Goal: Communication & Community: Ask a question

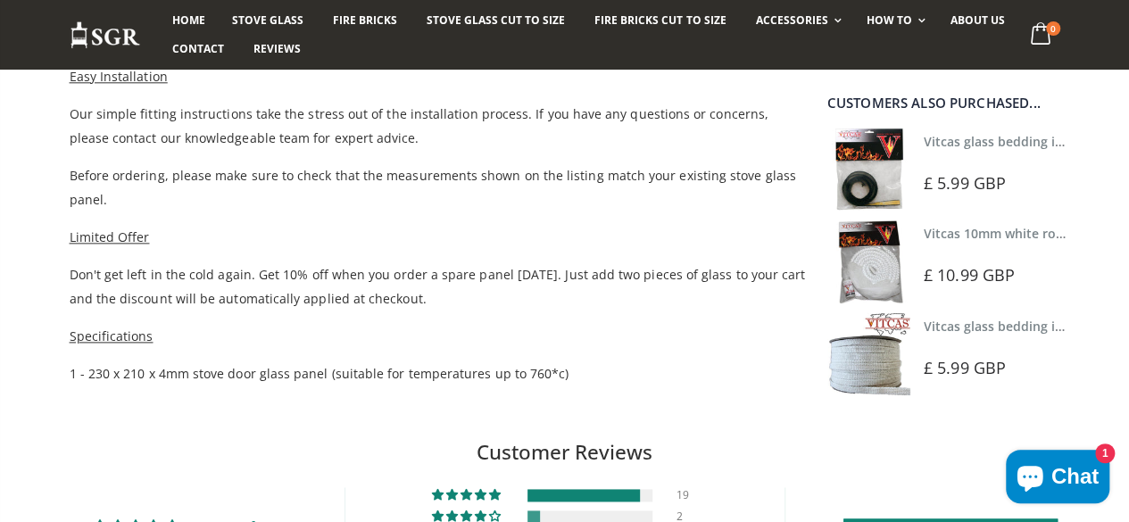
scroll to position [893, 0]
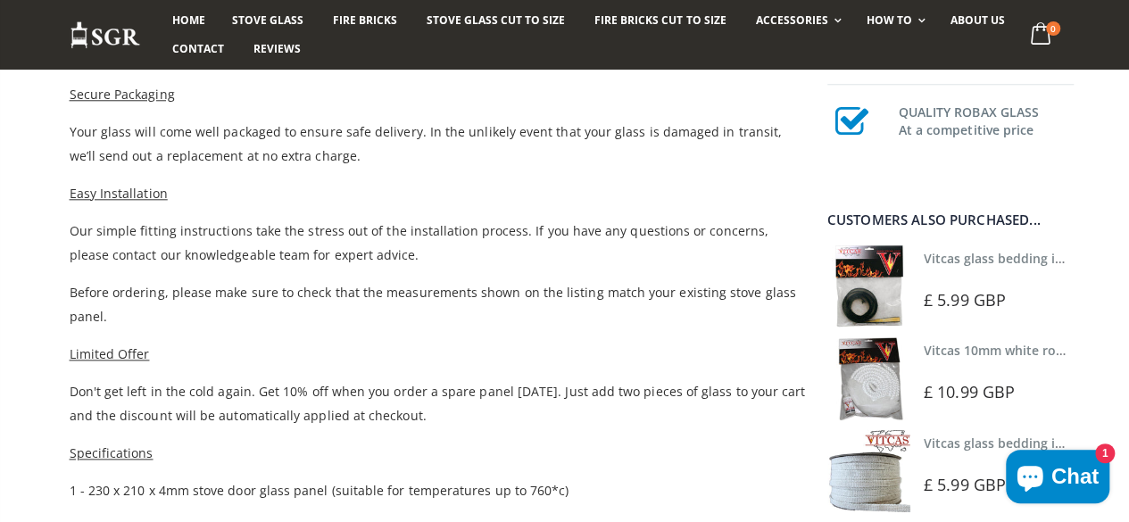
click at [894, 317] on img at bounding box center [868, 286] width 83 height 83
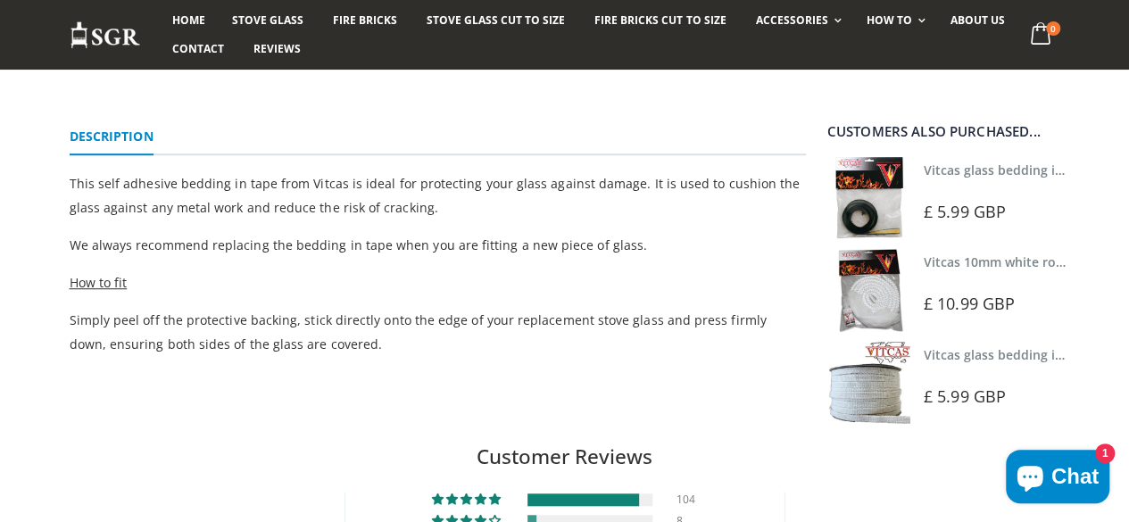
scroll to position [536, 0]
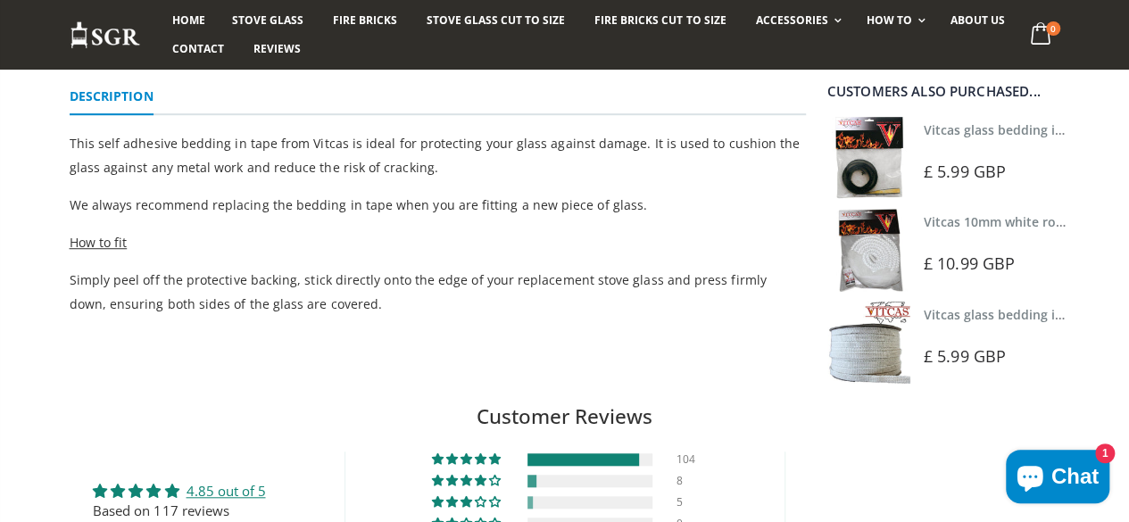
click at [893, 270] on img at bounding box center [868, 249] width 83 height 83
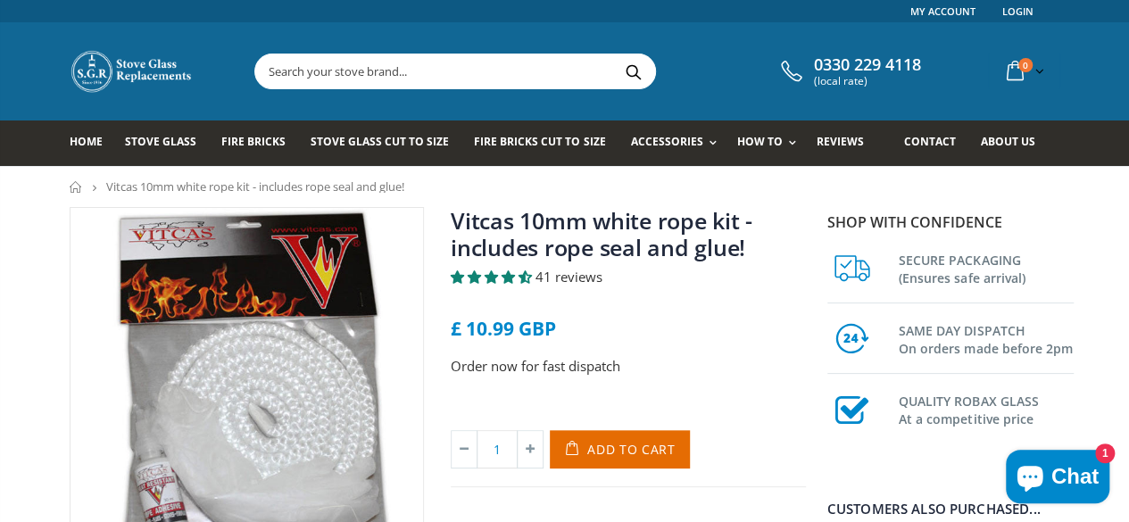
scroll to position [89, 0]
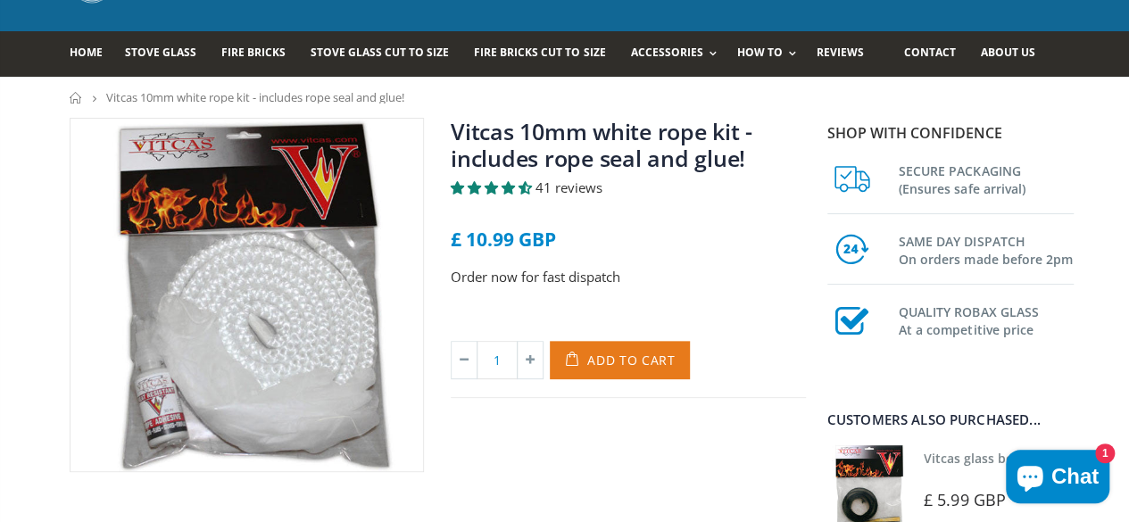
click at [639, 355] on span "Add to Cart" at bounding box center [631, 360] width 88 height 17
click at [626, 345] on button "Add to Cart" at bounding box center [620, 360] width 140 height 38
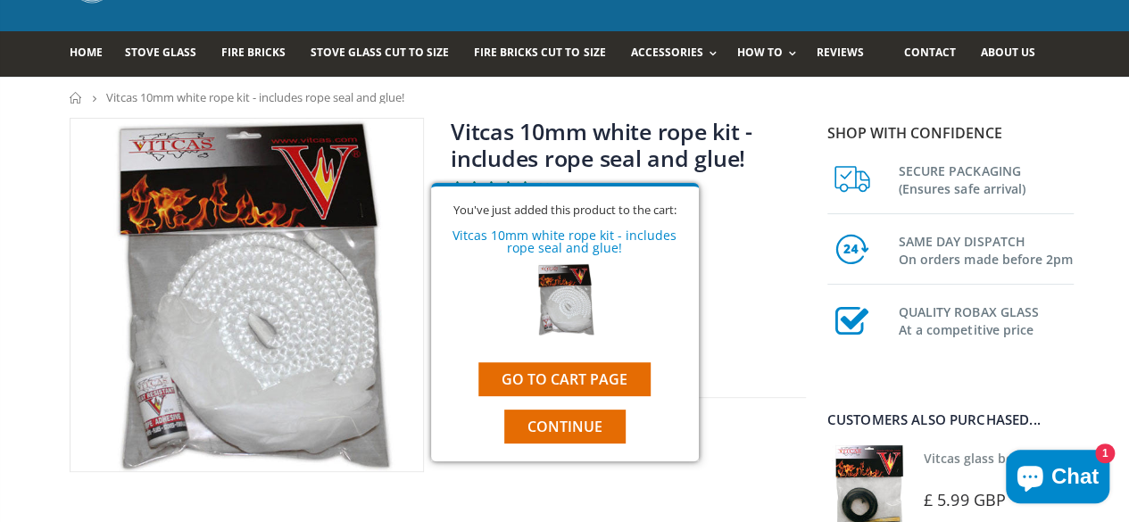
click at [946, 472] on div at bounding box center [1001, 476] width 154 height 12
click at [572, 430] on span "Continue" at bounding box center [565, 427] width 75 height 20
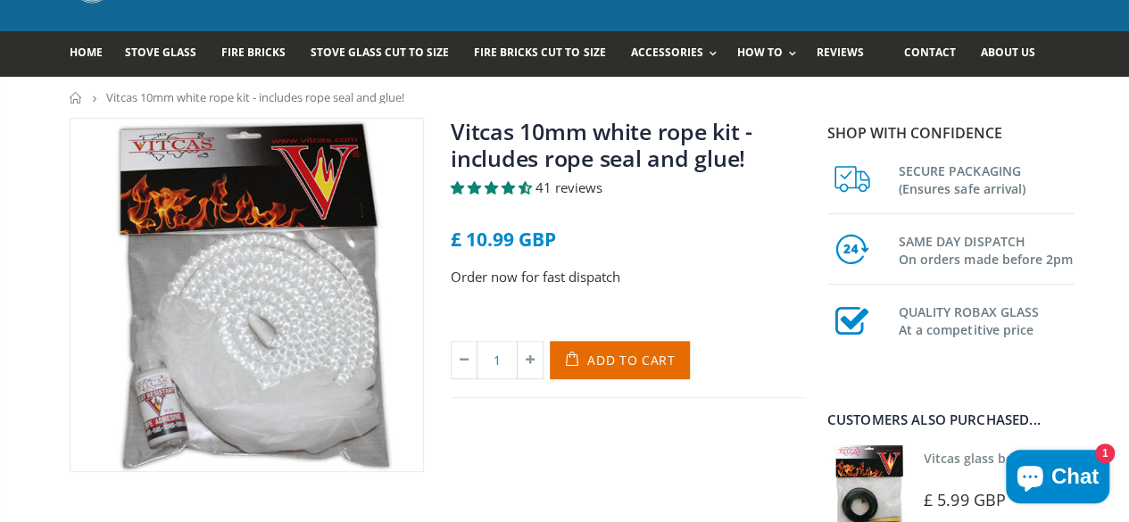
click at [903, 465] on img at bounding box center [868, 486] width 83 height 83
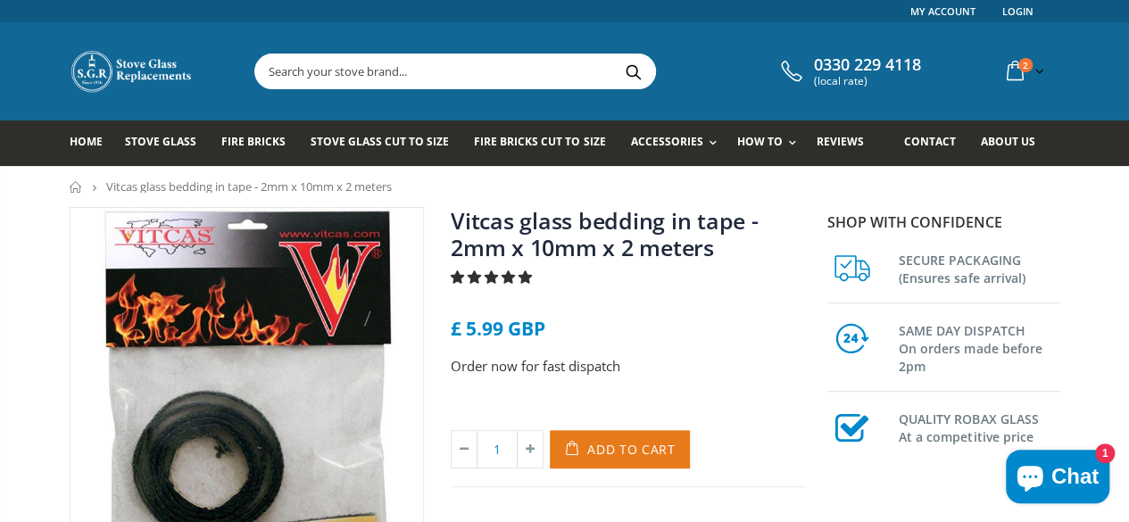
click at [644, 442] on span "Add to Cart" at bounding box center [631, 449] width 88 height 17
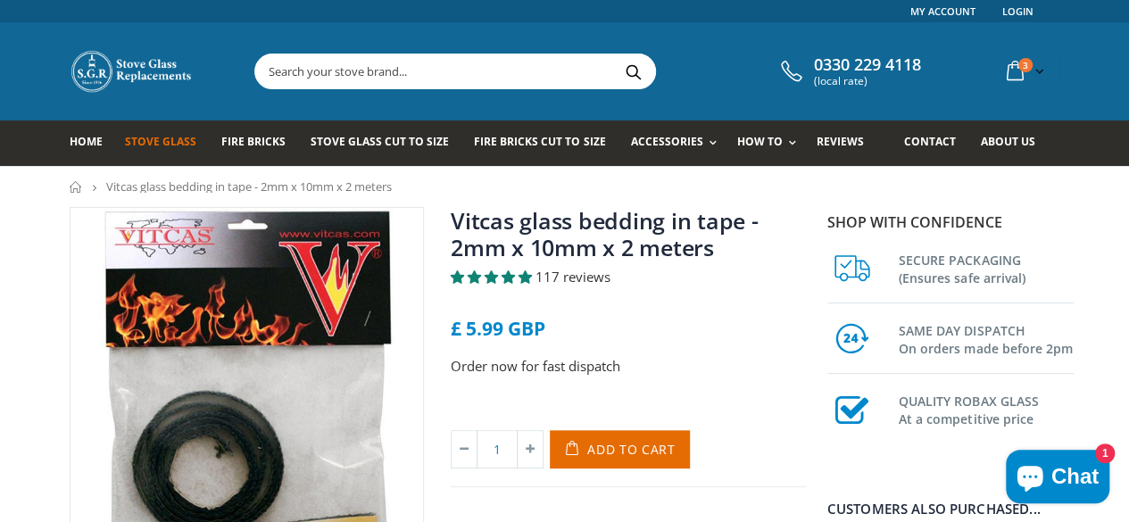
click at [129, 146] on span "Stove Glass" at bounding box center [160, 141] width 71 height 15
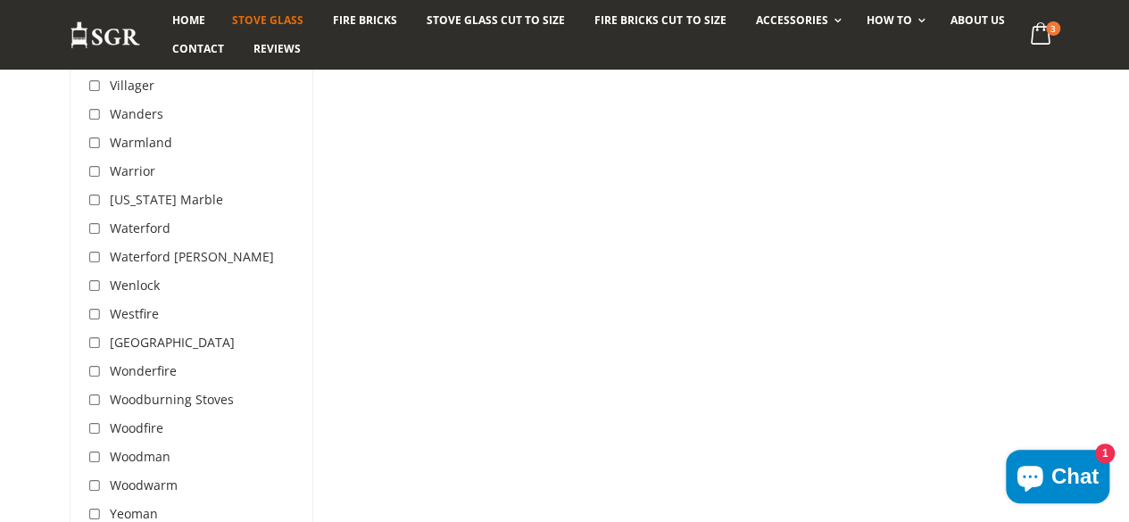
scroll to position [5891, 0]
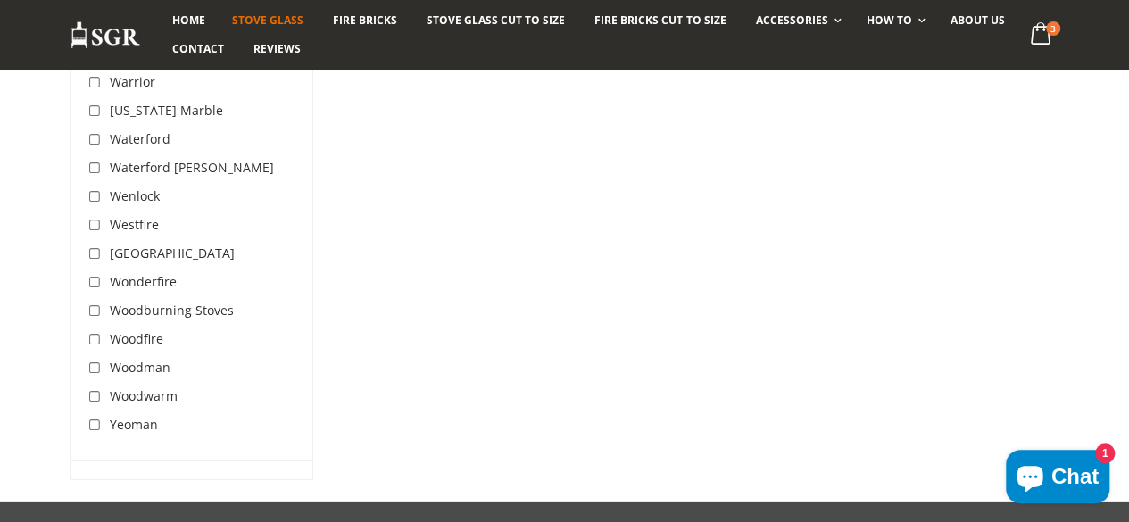
click at [113, 187] on span "Wenlock" at bounding box center [135, 195] width 50 height 17
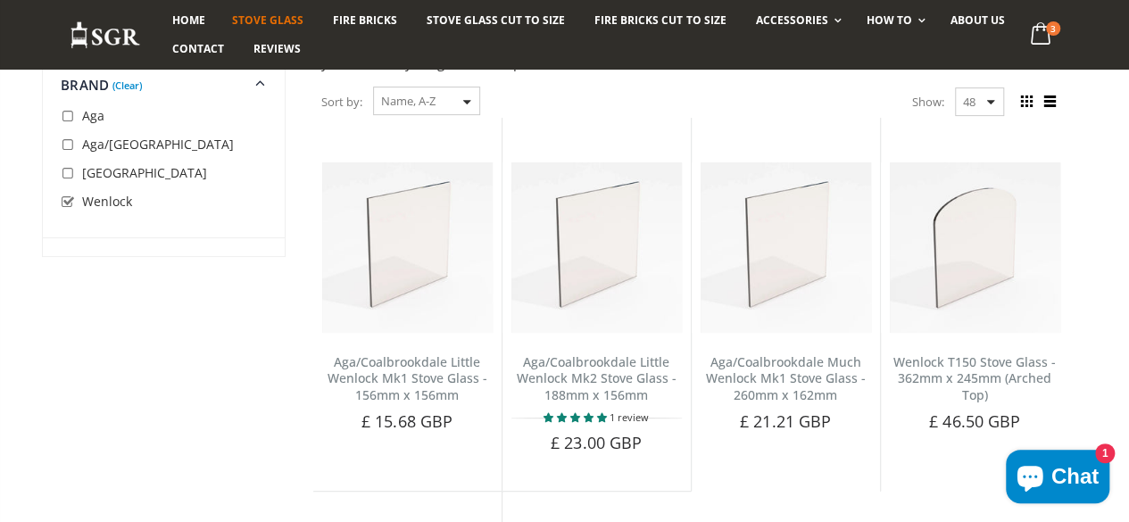
scroll to position [246, 0]
click at [67, 205] on input "checkbox" at bounding box center [70, 203] width 18 height 18
checkbox input "false"
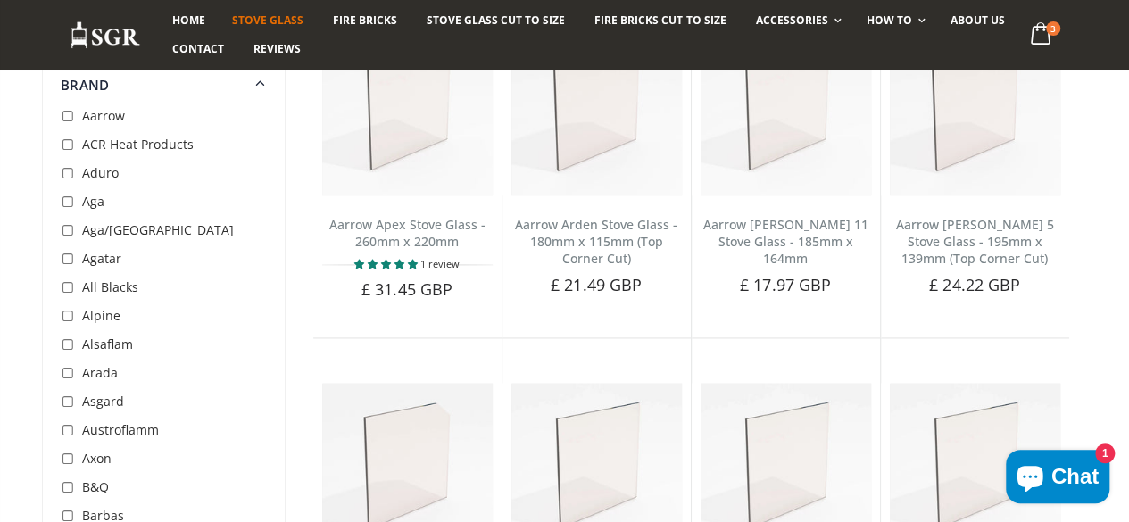
scroll to position [1317, 0]
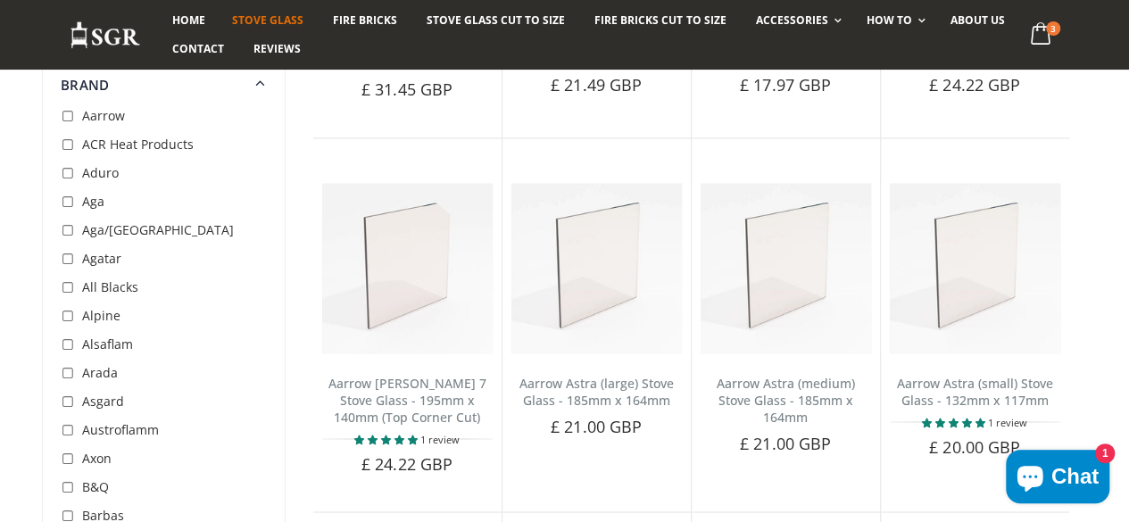
drag, startPoint x: 115, startPoint y: 342, endPoint x: 112, endPoint y: 333, distance: 9.3
click at [114, 342] on span "Alsaflam" at bounding box center [107, 344] width 51 height 17
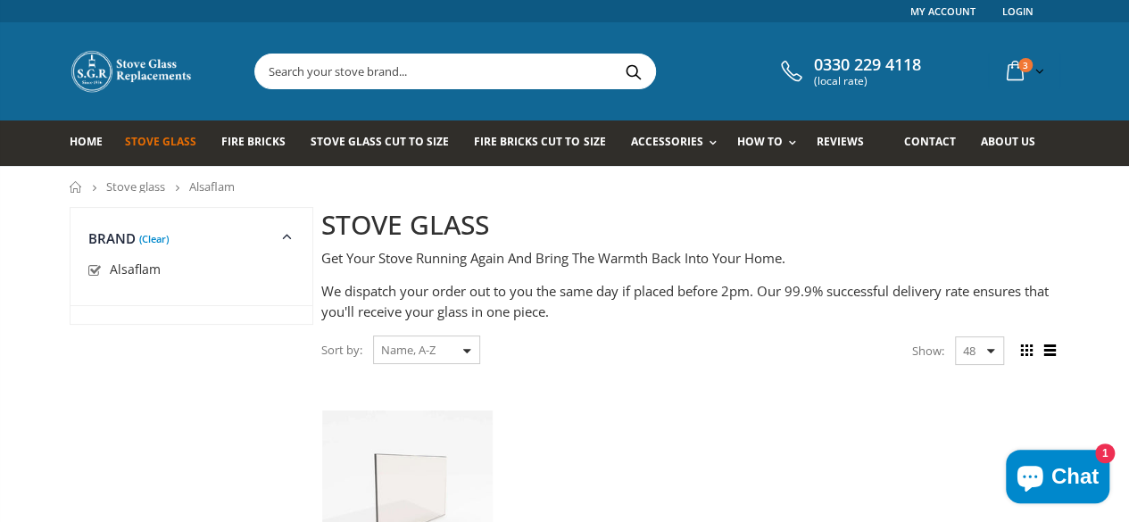
click at [277, 237] on icon at bounding box center [287, 235] width 21 height 21
click at [139, 241] on link "(Clear)" at bounding box center [153, 239] width 29 height 4
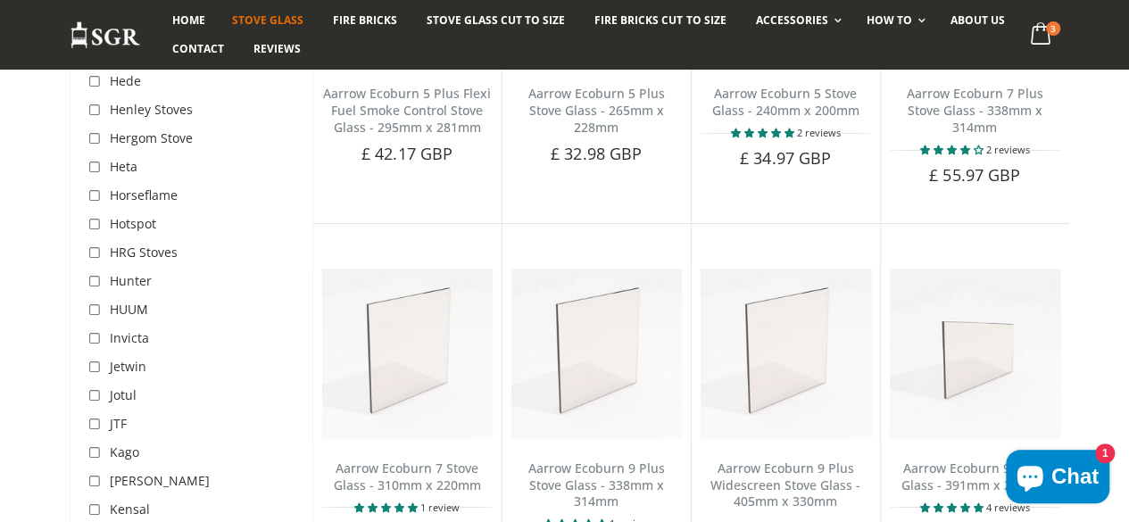
scroll to position [3013, 0]
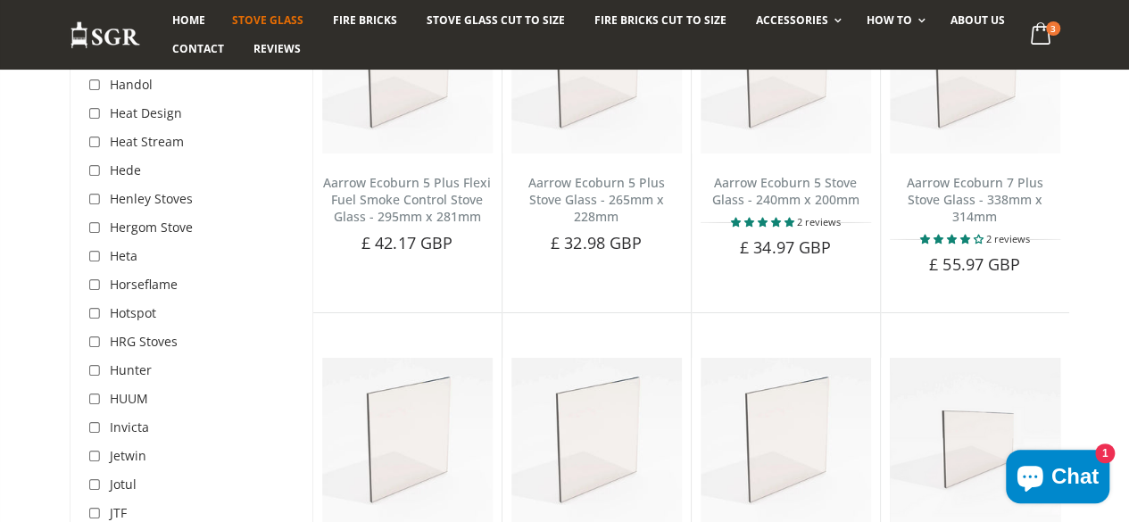
click at [110, 362] on span "Hunter" at bounding box center [131, 370] width 42 height 17
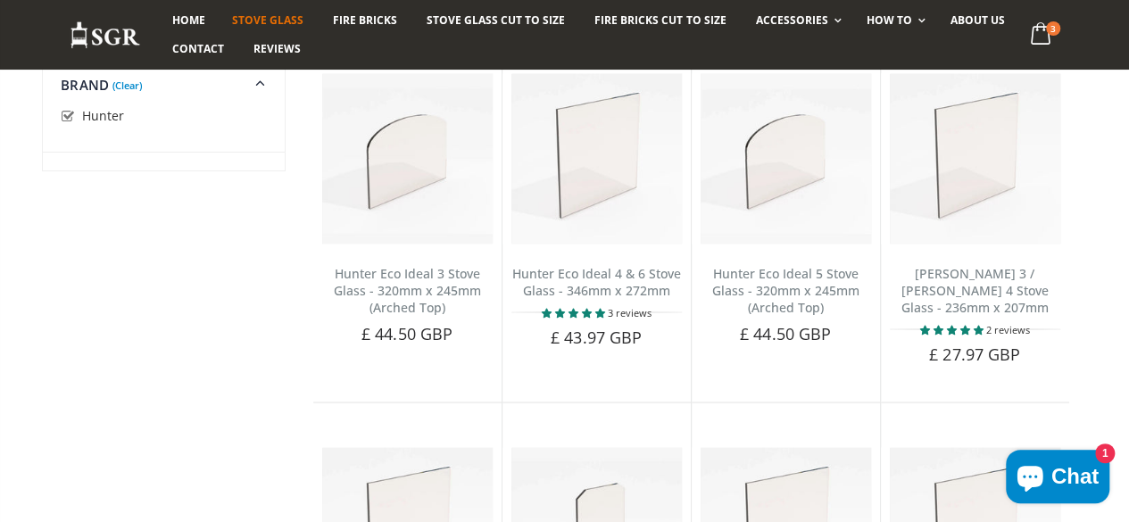
scroll to position [1496, 0]
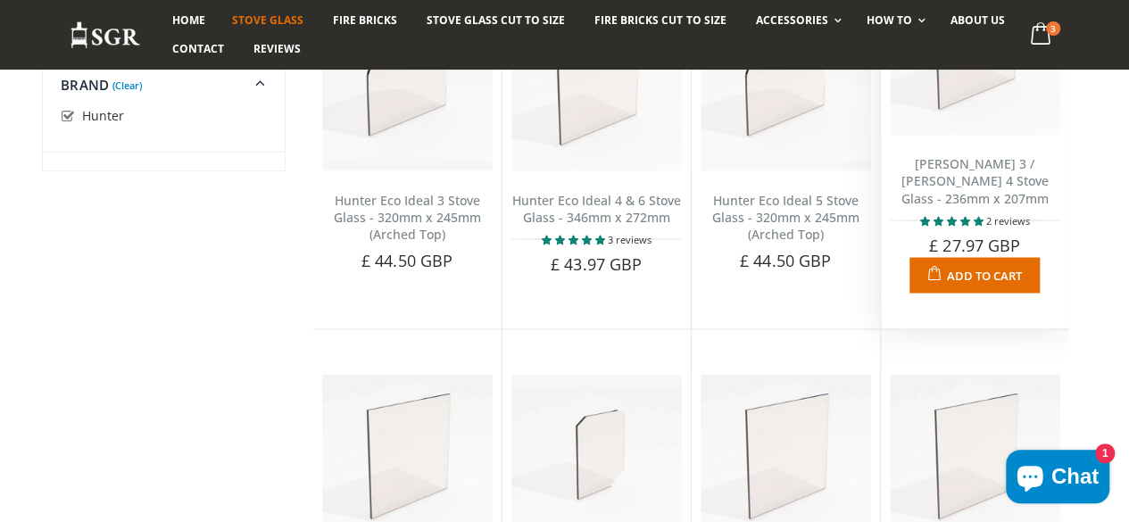
click at [969, 206] on link "[PERSON_NAME] 3 / [PERSON_NAME] 4 Stove Glass - 236mm x 207mm" at bounding box center [975, 180] width 147 height 51
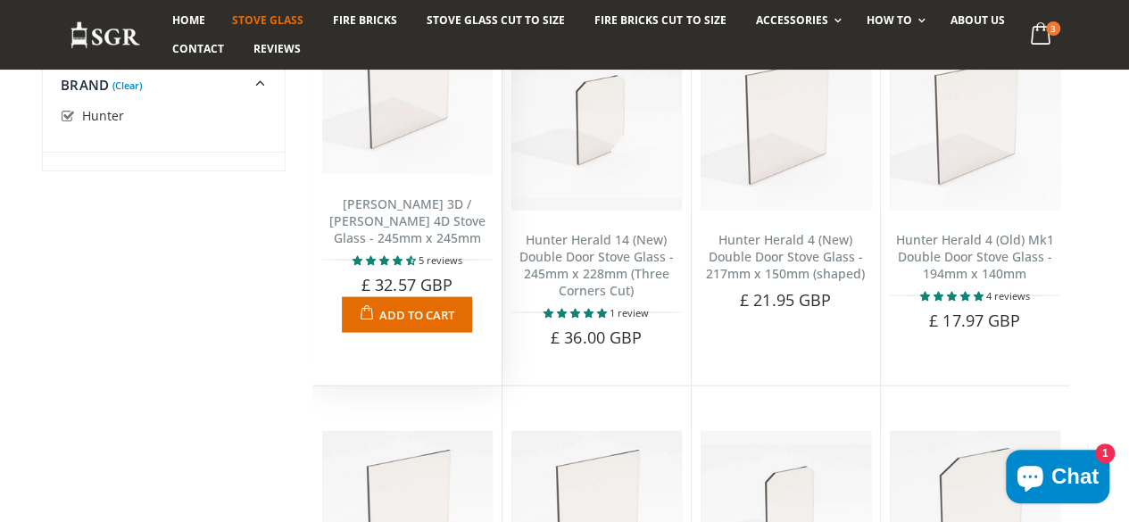
scroll to position [1853, 0]
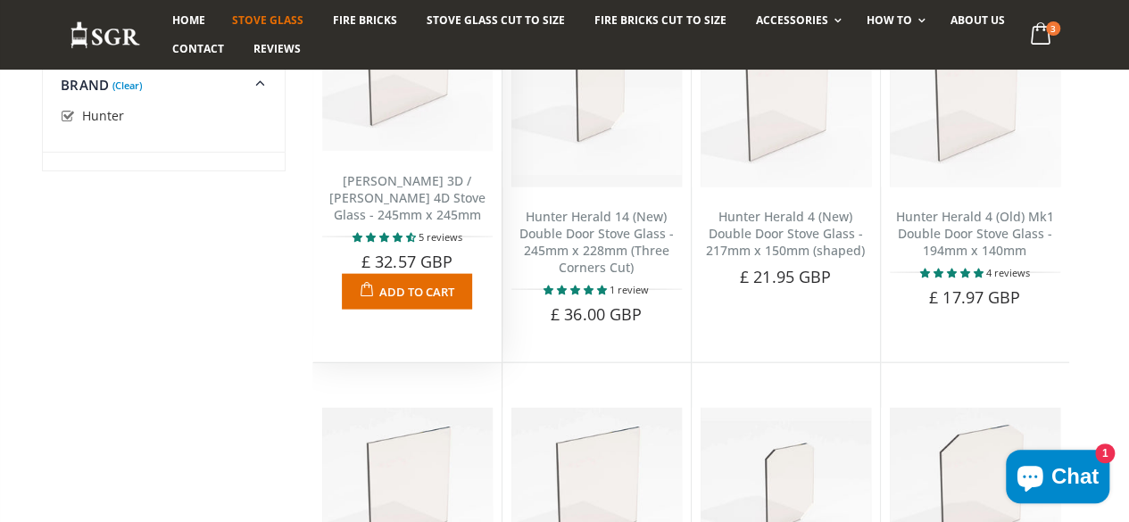
click at [403, 223] on link "[PERSON_NAME] 3D / [PERSON_NAME] 4D Stove Glass - 245mm x 245mm" at bounding box center [407, 197] width 156 height 51
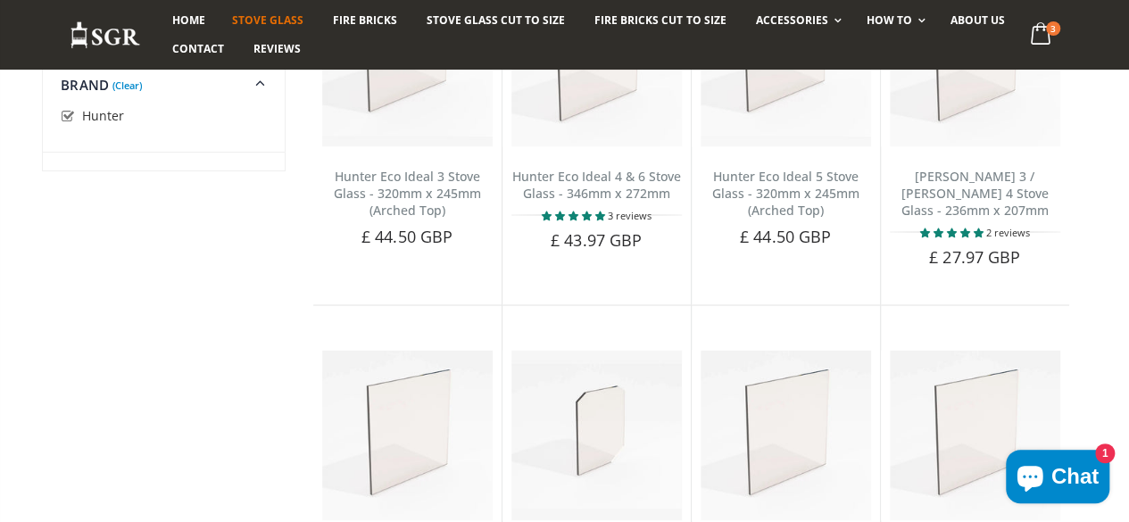
scroll to position [1460, 0]
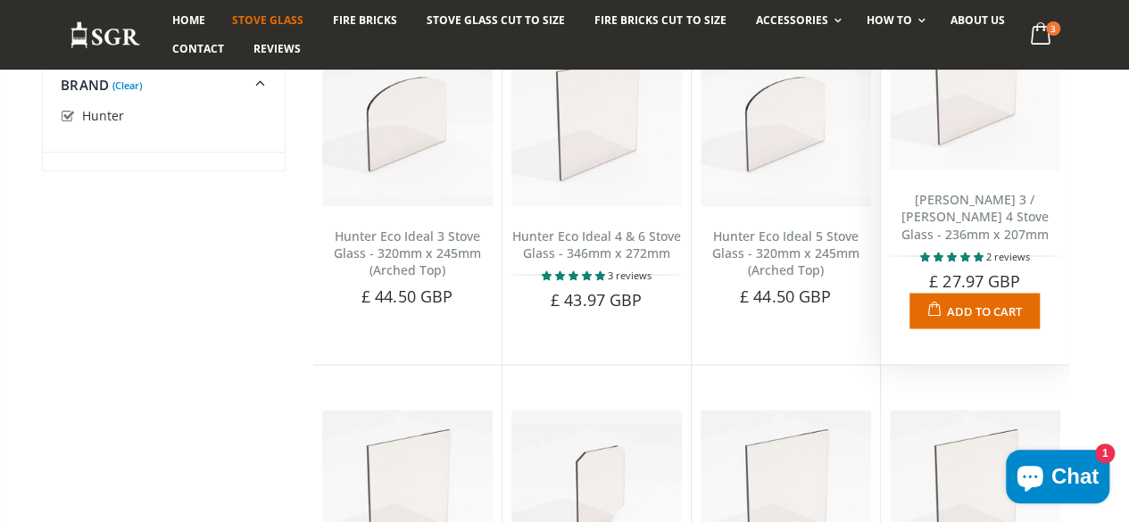
click at [984, 233] on link "[PERSON_NAME] 3 / [PERSON_NAME] 4 Stove Glass - 236mm x 207mm" at bounding box center [975, 216] width 147 height 51
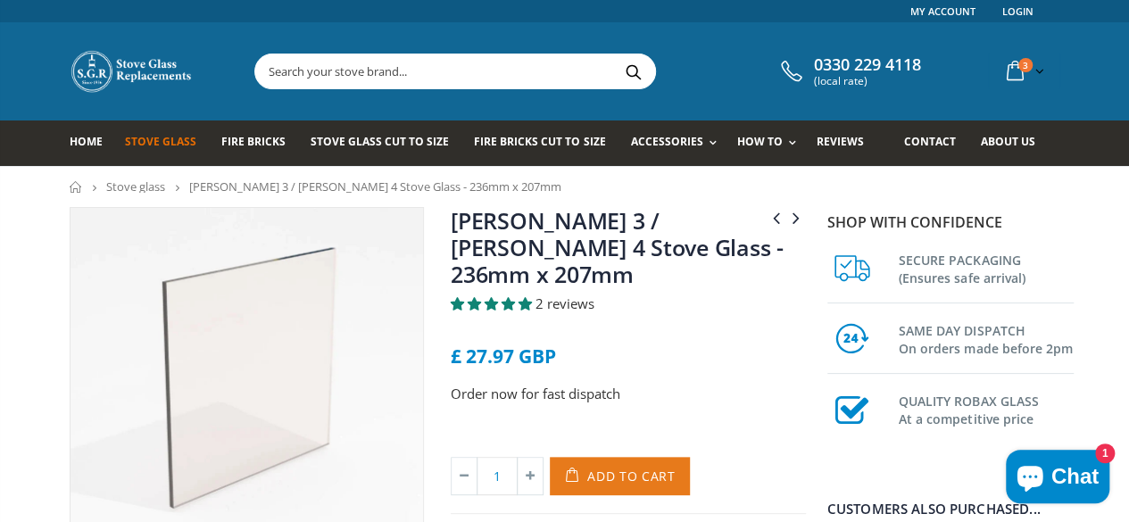
click at [625, 468] on span "Add to Cart" at bounding box center [631, 476] width 88 height 17
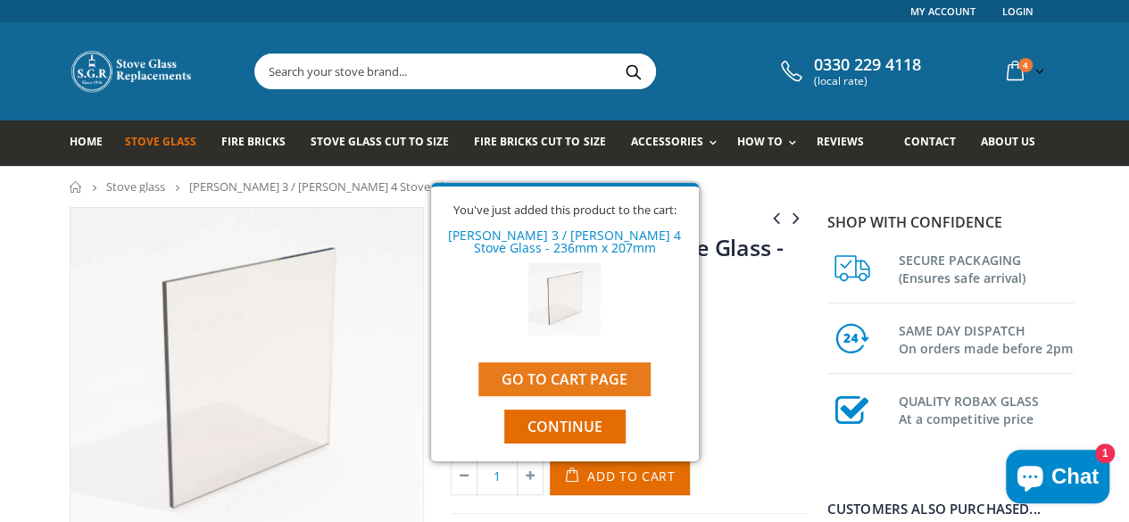
click at [580, 378] on link "Go to cart page" at bounding box center [564, 379] width 172 height 34
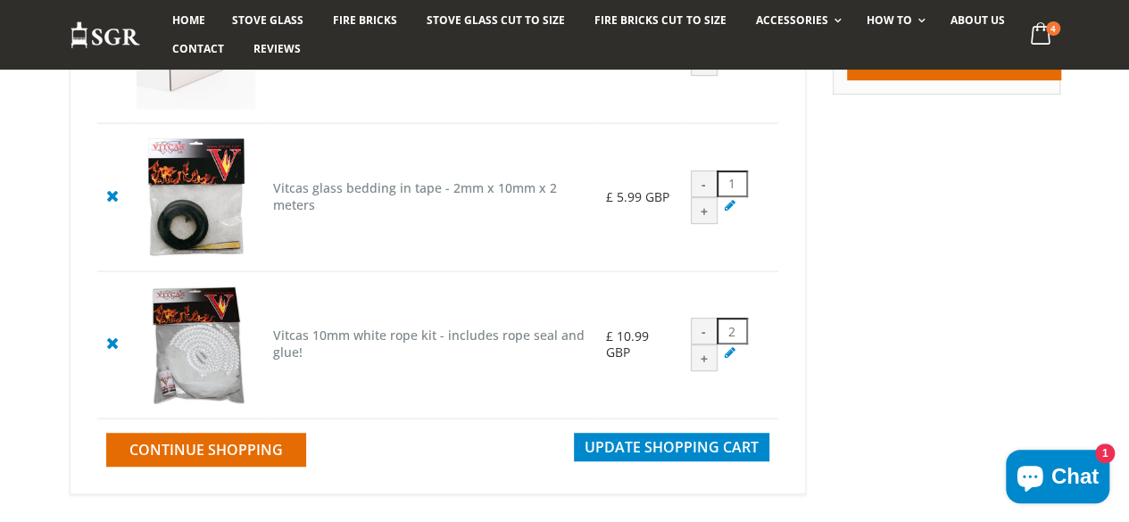
scroll to position [357, 0]
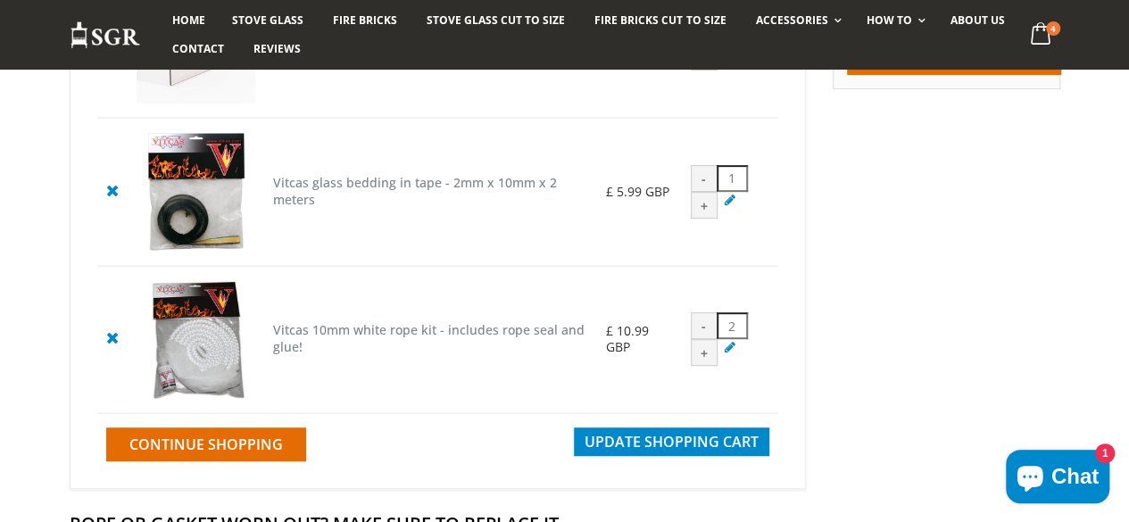
click at [706, 339] on div "-" at bounding box center [704, 325] width 27 height 27
type input "1"
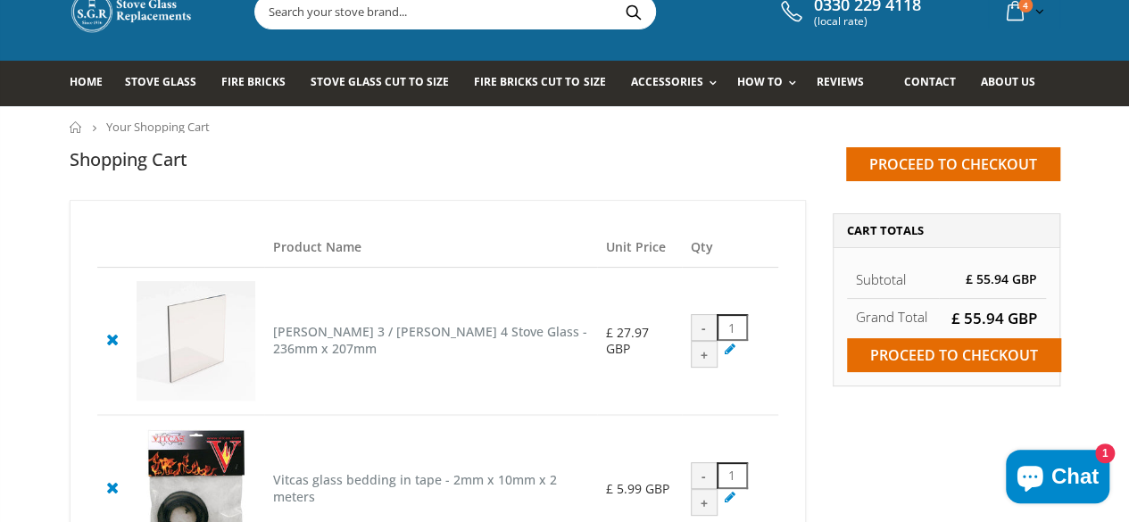
scroll to position [0, 0]
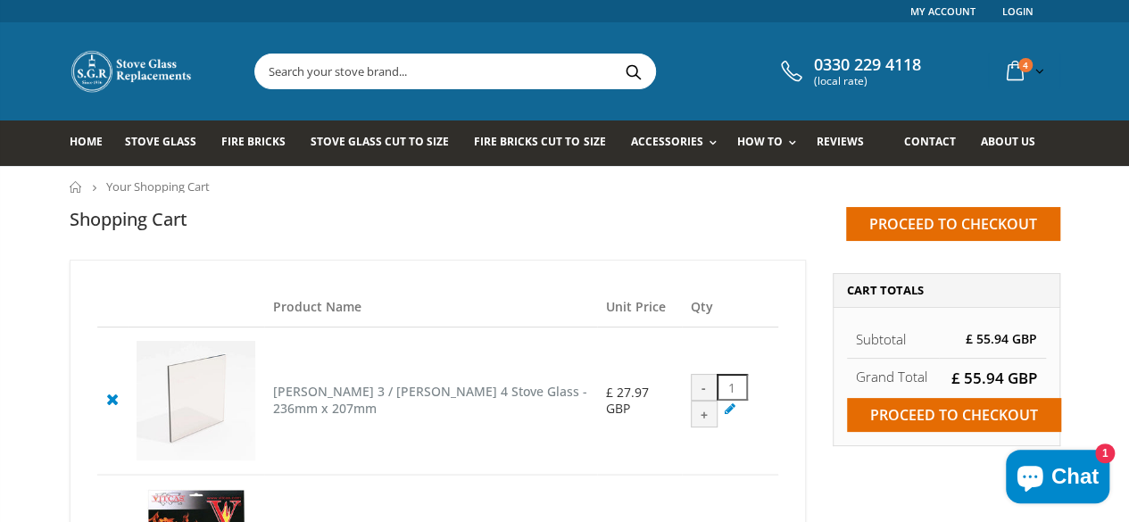
click at [405, 79] on input "text" at bounding box center [555, 71] width 600 height 34
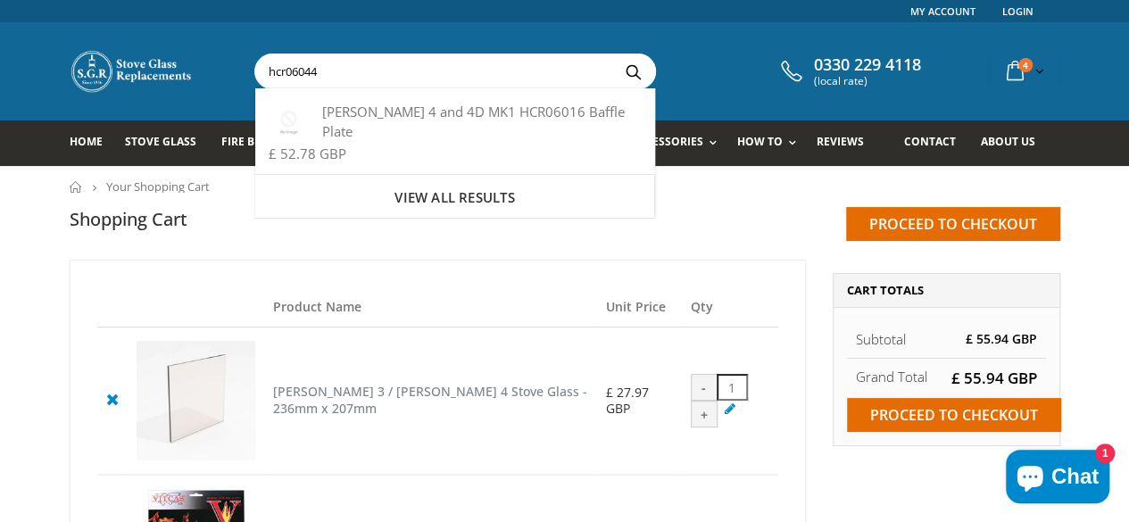
type input "hcr06044"
click at [613, 54] on button "Search" at bounding box center [633, 71] width 40 height 34
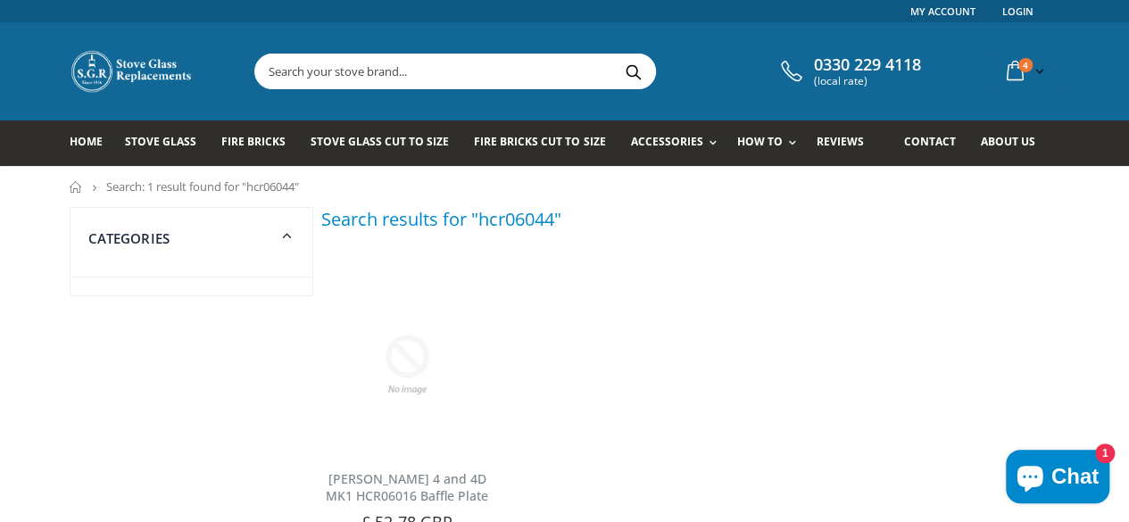
click at [1061, 467] on span "Chat" at bounding box center [1075, 476] width 47 height 27
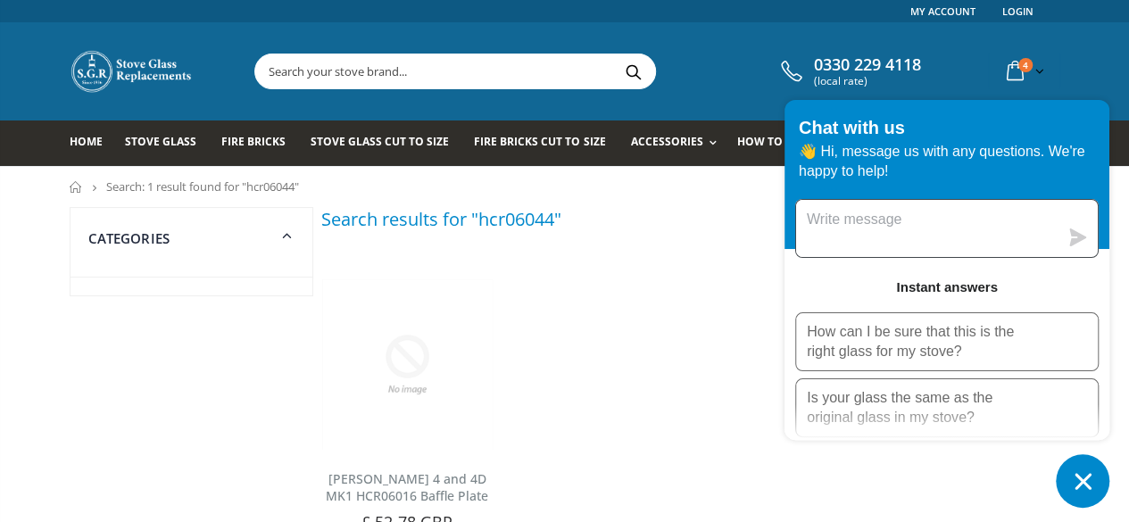
click at [837, 232] on textarea "Message us" at bounding box center [927, 228] width 262 height 57
type textarea "h"
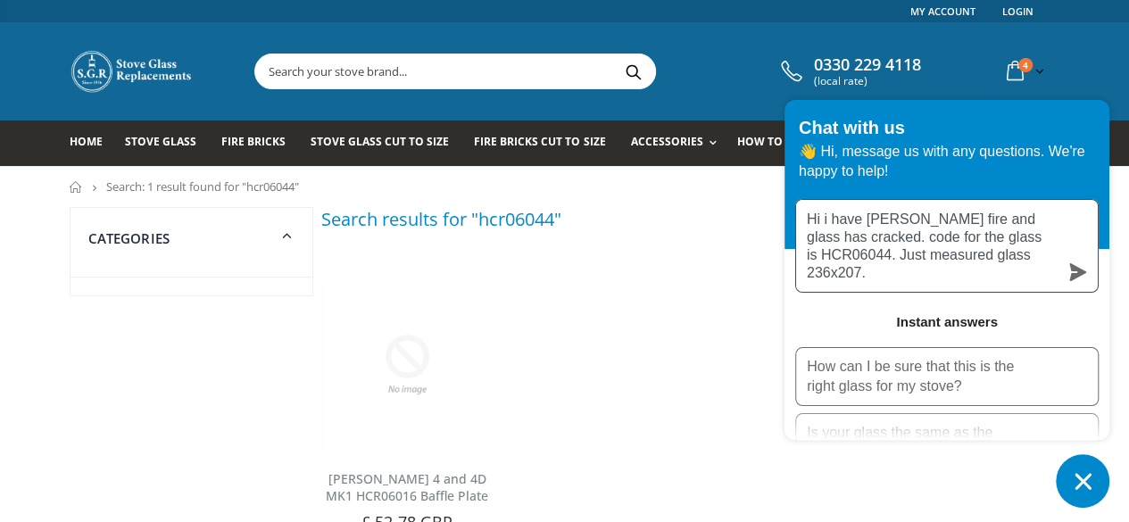
type textarea "Hi i have [PERSON_NAME] fire and glass has cracked. code for the glass is HCR06…"
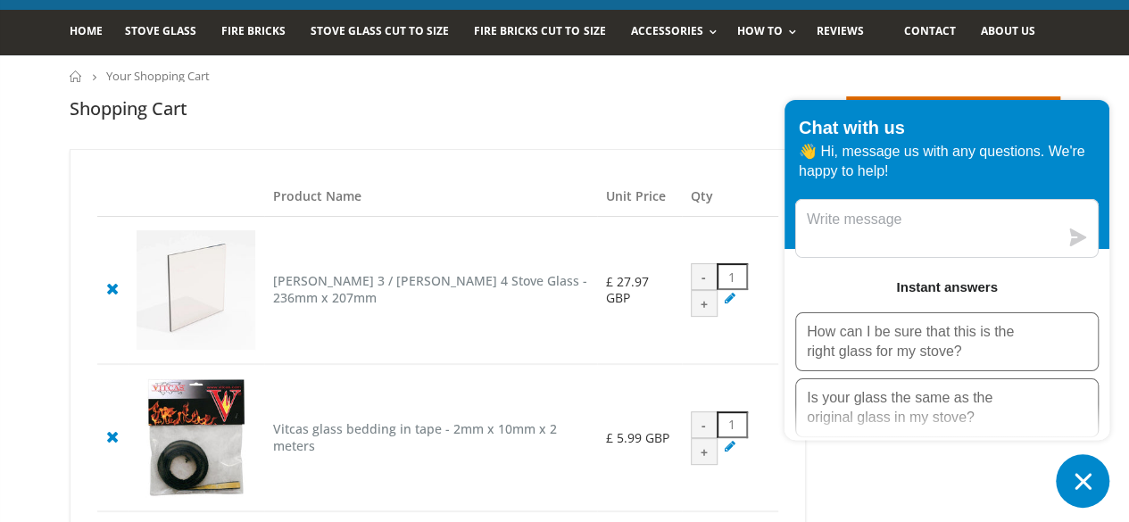
scroll to position [89, 0]
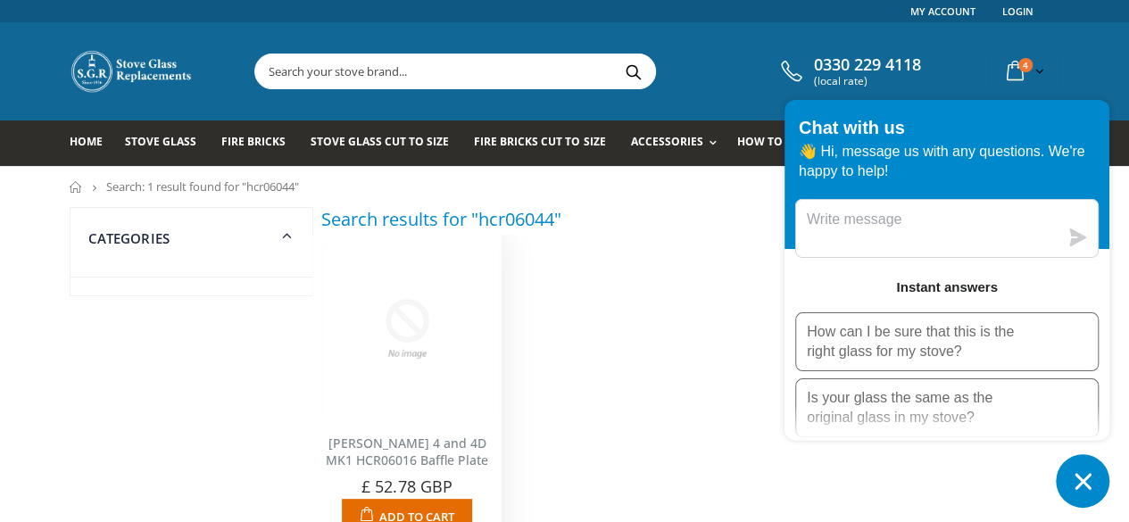
click at [495, 341] on div at bounding box center [407, 329] width 188 height 170
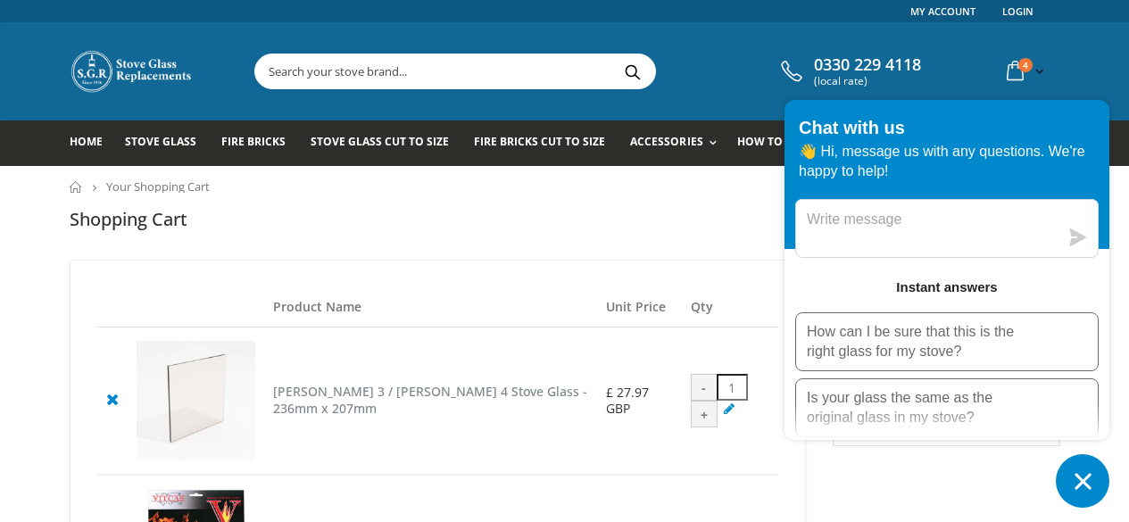
scroll to position [89, 0]
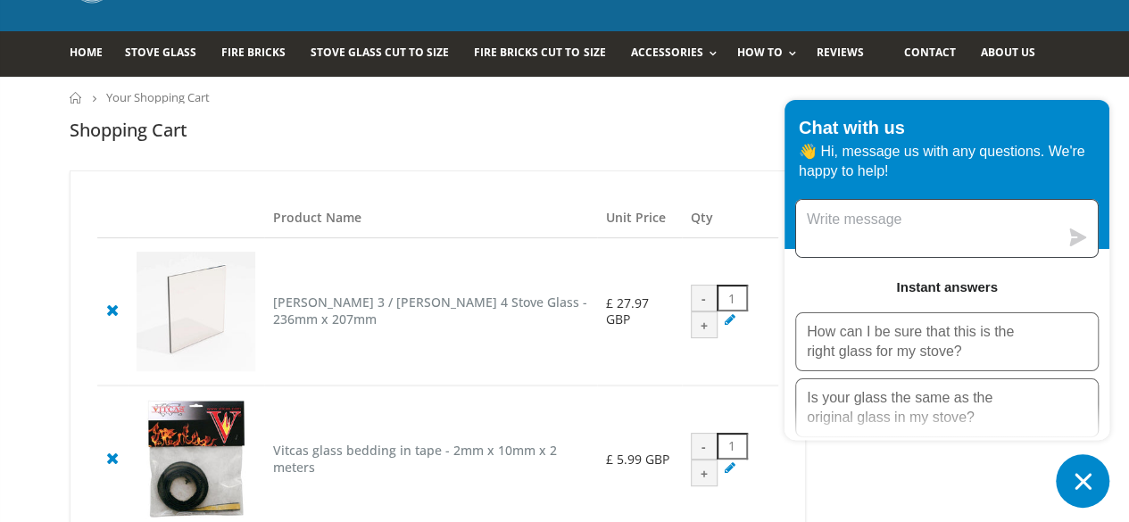
click at [844, 237] on textarea "Message us" at bounding box center [927, 228] width 262 height 57
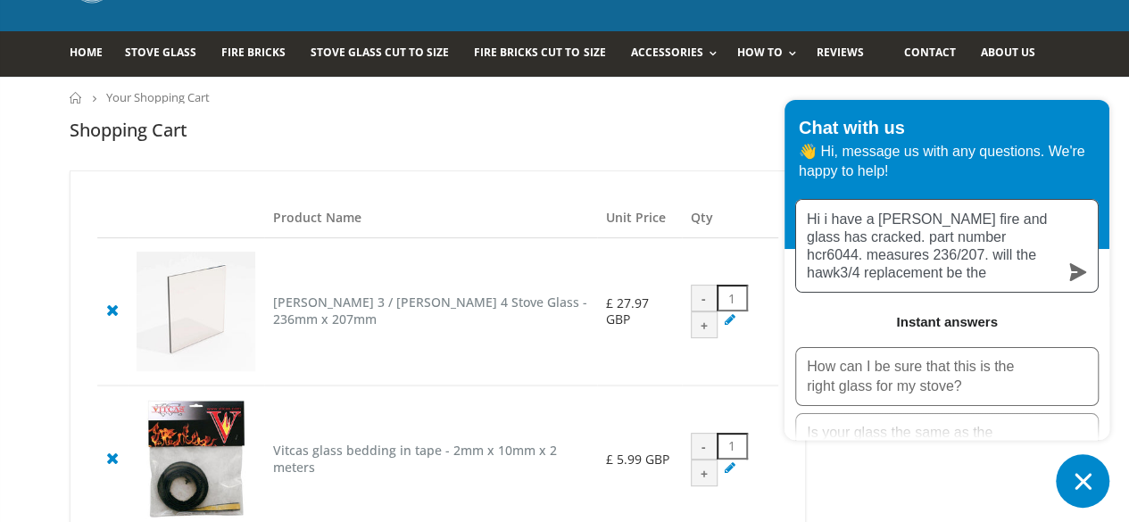
click at [938, 258] on textarea "Hi i have a Hunter Hawk fire and glass has cracked. part number hcr6044. measur…" at bounding box center [927, 246] width 262 height 92
click at [983, 258] on textarea "Hi i have a Hunter Hawk fire and glass has cracked. part number hcr6044. measur…" at bounding box center [927, 246] width 262 height 92
click at [987, 258] on textarea "Hi i have a Hunter Hawk fire and glass has cracked. part number hcr6044. measur…" at bounding box center [927, 246] width 262 height 92
click at [941, 277] on textarea "Hi i have a Hunter Hawk fire and glass has cracked. part number hcr6044. measur…" at bounding box center [927, 246] width 262 height 92
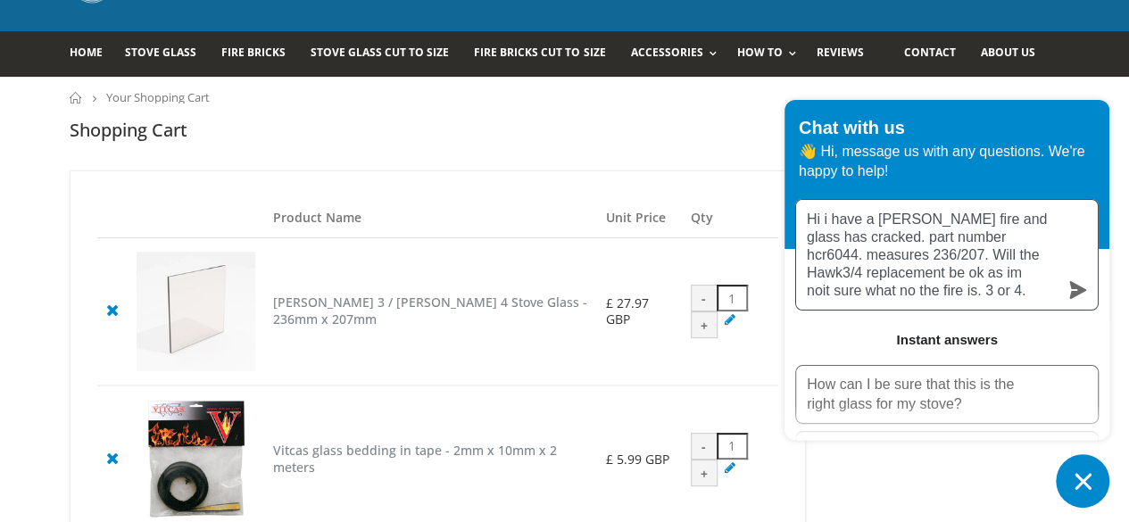
drag, startPoint x: 949, startPoint y: 280, endPoint x: 977, endPoint y: 279, distance: 27.7
click at [977, 279] on textarea "Hi i have a Hunter Hawk fire and glass has cracked. part number hcr6044. measur…" at bounding box center [927, 255] width 262 height 110
click at [955, 276] on textarea "Hi i have a Hunter Hawk fire and glass has cracked. part number hcr6044. measur…" at bounding box center [927, 255] width 262 height 110
click at [985, 272] on textarea "Hi i have a Hunter Hawk fire and glass has cracked. part number hcr6044. measur…" at bounding box center [927, 255] width 262 height 110
click at [920, 275] on textarea "Hi i have a Hunter Hawk fire and glass has cracked. part number hcr6044. measur…" at bounding box center [927, 255] width 262 height 110
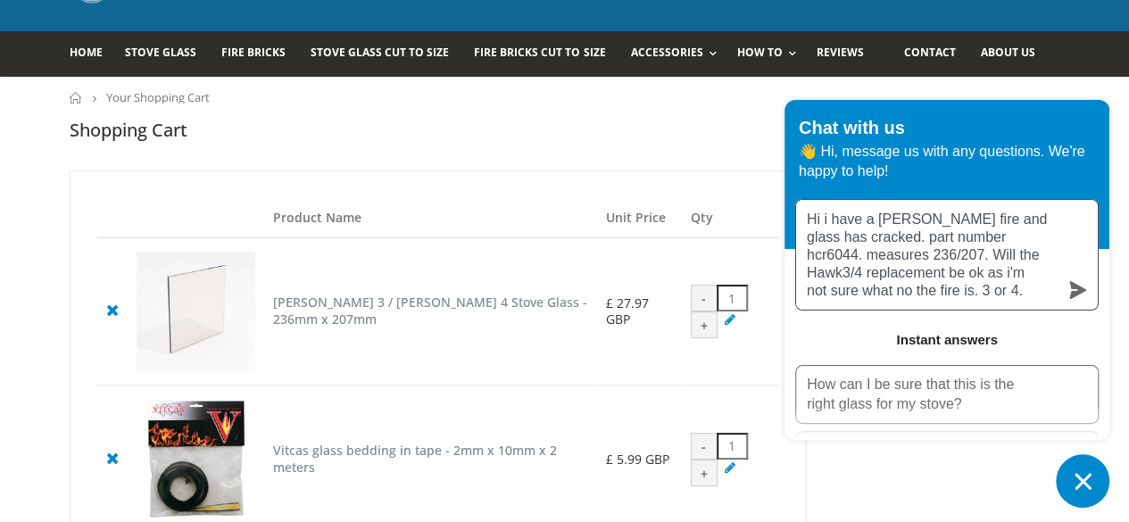
click at [922, 274] on textarea "Hi i have a Hunter Hawk fire and glass has cracked. part number hcr6044. measur…" at bounding box center [927, 255] width 262 height 110
click at [930, 270] on textarea "Hi i have a Hunter Hawk fire and glass has cracked. part number hcr6044. measur…" at bounding box center [927, 255] width 262 height 110
click at [919, 278] on textarea "Hi i have a Hunter Hawk fire and glass has cracked. part number hcr6044. measur…" at bounding box center [927, 255] width 262 height 110
click at [925, 276] on textarea "Hi i have a Hunter Hawk fire and glass has cracked. part number hcr6044. measur…" at bounding box center [927, 255] width 262 height 110
type textarea "Hi i have a Hunter Hawk fire and glass has cracked. part number hcr6044. measur…"
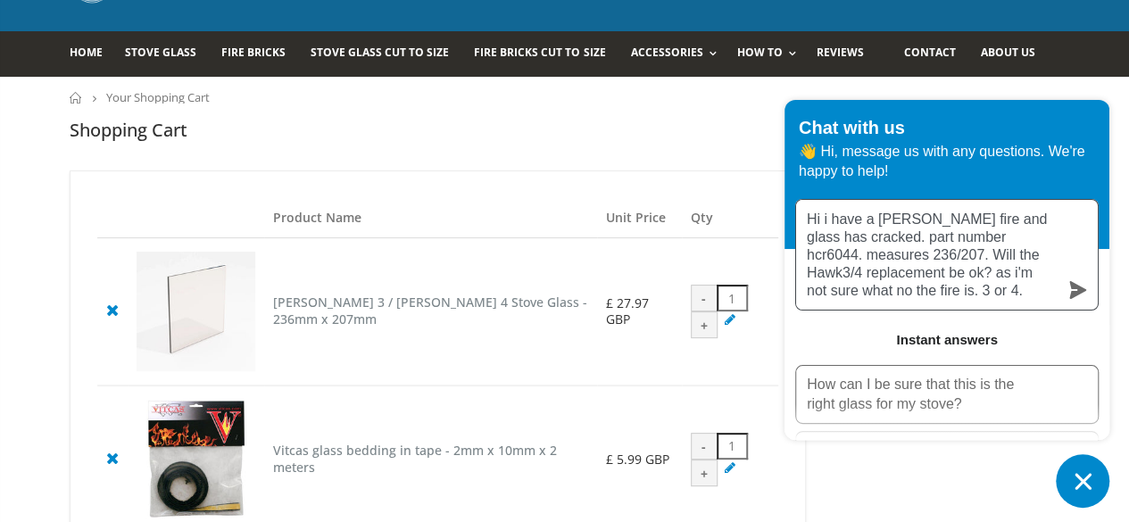
click at [1085, 294] on icon "submit" at bounding box center [1078, 290] width 18 height 18
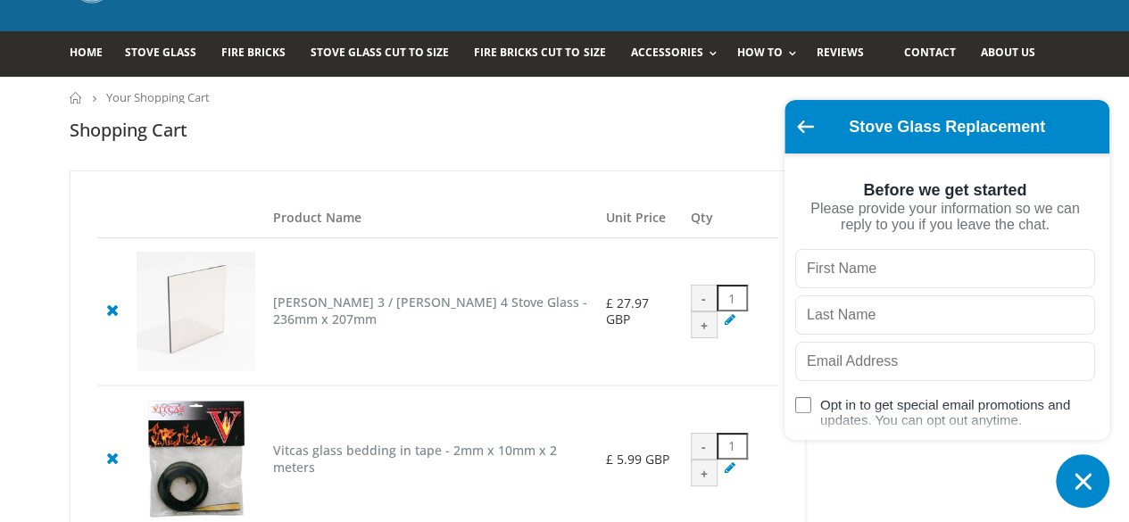
click at [886, 283] on input "text" at bounding box center [945, 268] width 300 height 39
type input "neil"
click at [902, 319] on input "text" at bounding box center [945, 314] width 300 height 39
type input "gowers"
click at [855, 370] on input "text" at bounding box center [945, 361] width 300 height 39
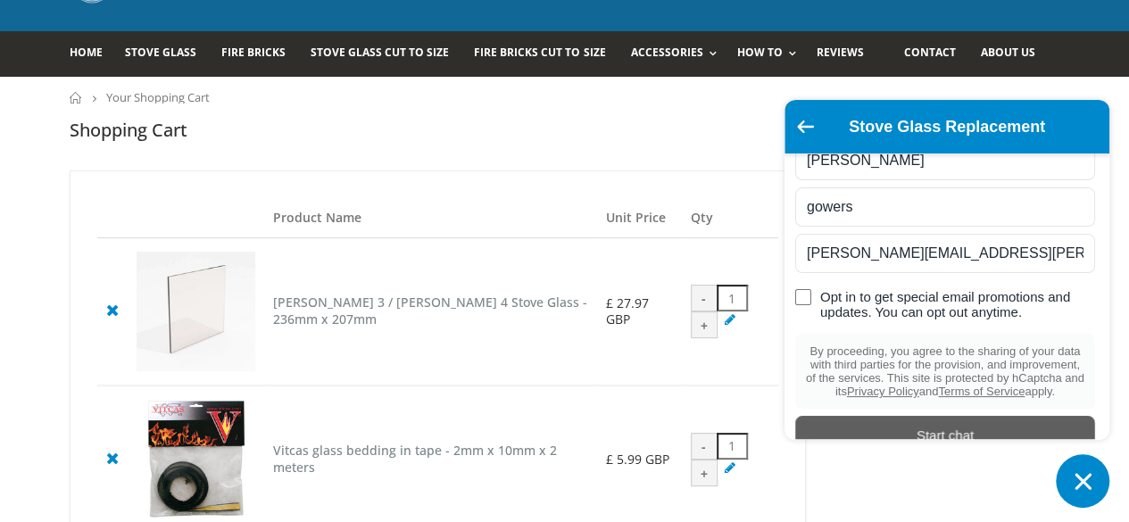
scroll to position [177, 0]
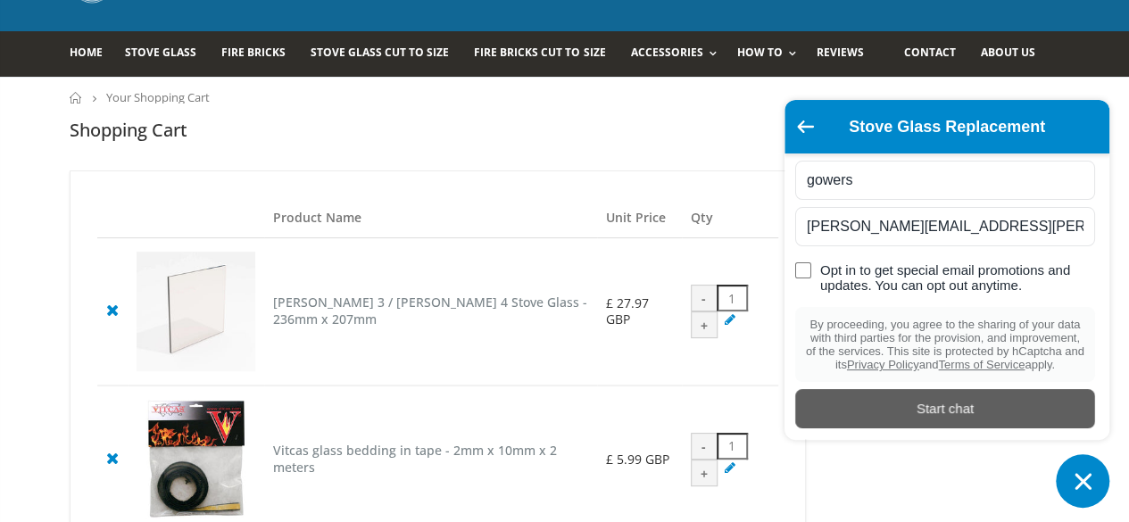
type input "neil.gowers@networkrail.co.uk"
click at [925, 400] on div "Start chat" at bounding box center [945, 409] width 279 height 20
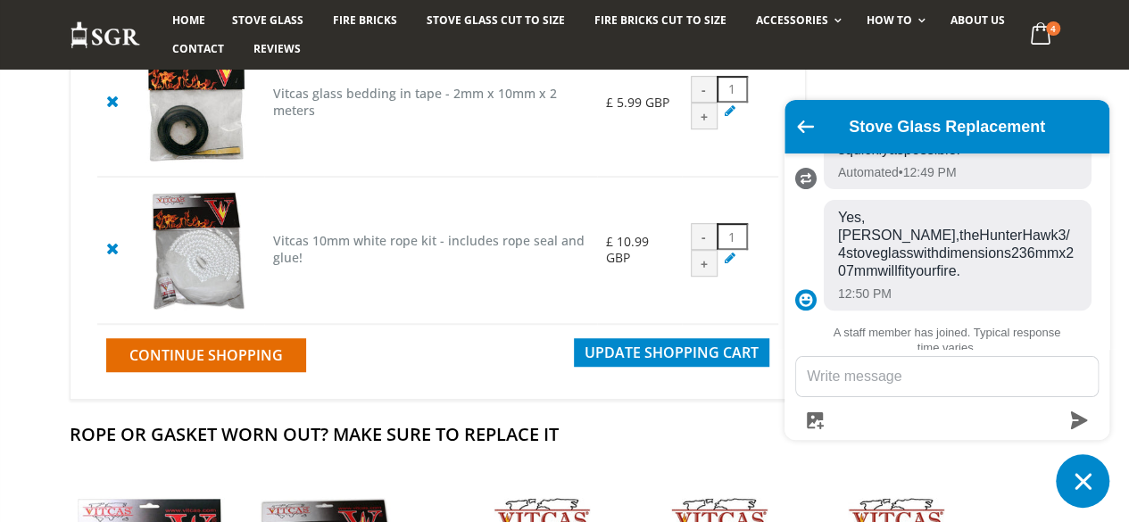
scroll to position [477, 0]
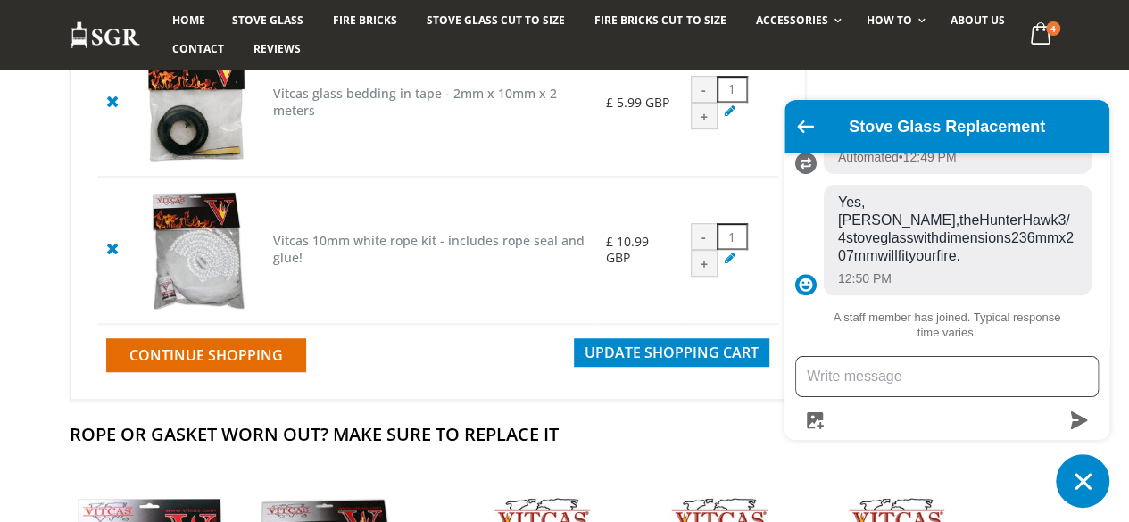
click at [844, 383] on textarea "Message us" at bounding box center [947, 376] width 302 height 39
type textarea "ok thanks."
click at [1080, 422] on icon "submit" at bounding box center [1079, 421] width 17 height 18
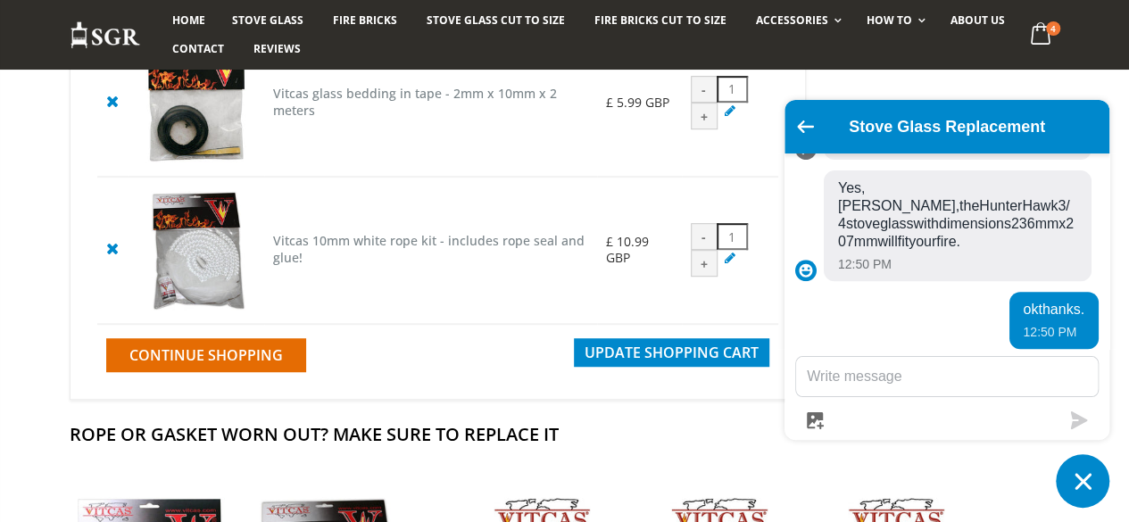
click at [864, 478] on div "Stove Glass Replacement Today Hi i have a Hunter Hawk fire and glass has cracke…" at bounding box center [947, 304] width 325 height 408
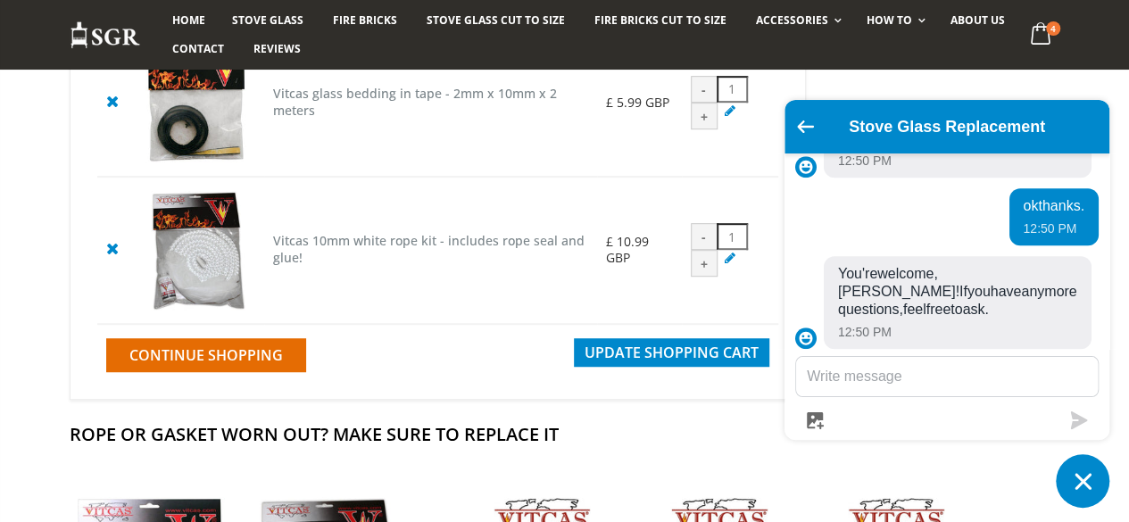
scroll to position [600, 0]
